Goal: Check status: Check status

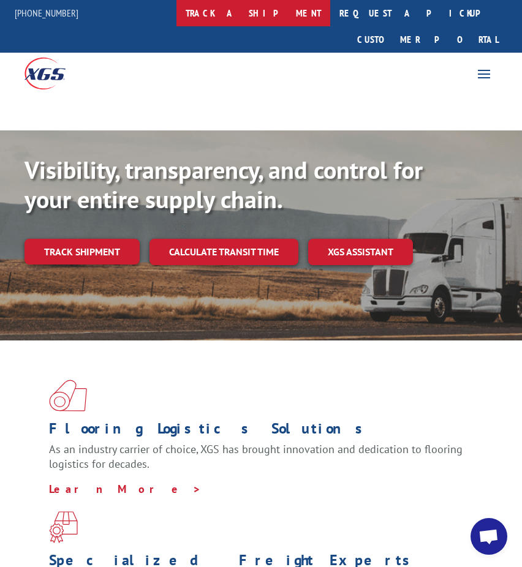
click at [281, 13] on link "track a shipment" at bounding box center [253, 13] width 154 height 26
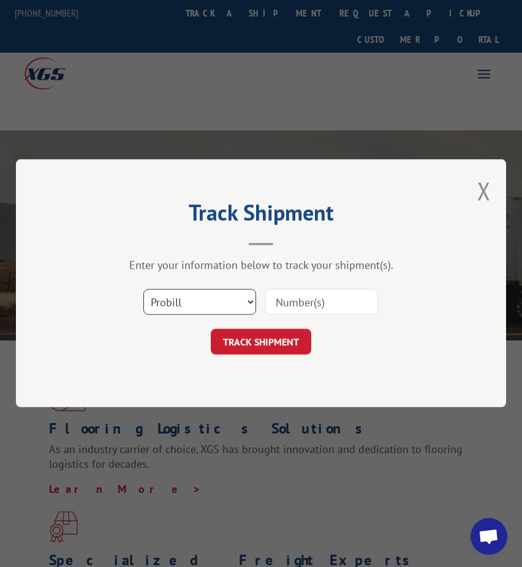
drag, startPoint x: 199, startPoint y: 293, endPoint x: 188, endPoint y: 312, distance: 22.0
click at [199, 293] on select "Select category... Probill BOL PO" at bounding box center [199, 303] width 113 height 26
select select "bol"
click at [143, 290] on select "Select category... Probill BOL PO" at bounding box center [199, 303] width 113 height 26
click at [319, 302] on input at bounding box center [321, 303] width 113 height 26
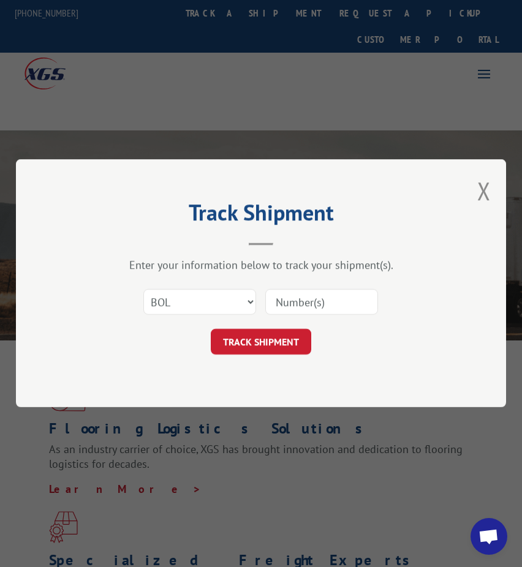
paste input "9460139"
type input "9460139"
click at [271, 343] on button "TRACK SHIPMENT" at bounding box center [261, 343] width 100 height 26
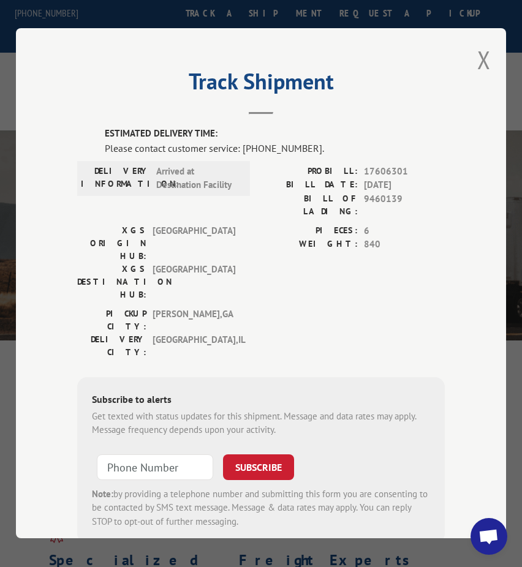
drag, startPoint x: 366, startPoint y: 70, endPoint x: 479, endPoint y: 53, distance: 114.7
click at [479, 53] on button "Close modal" at bounding box center [483, 60] width 13 height 32
